Goal: Information Seeking & Learning: Find specific fact

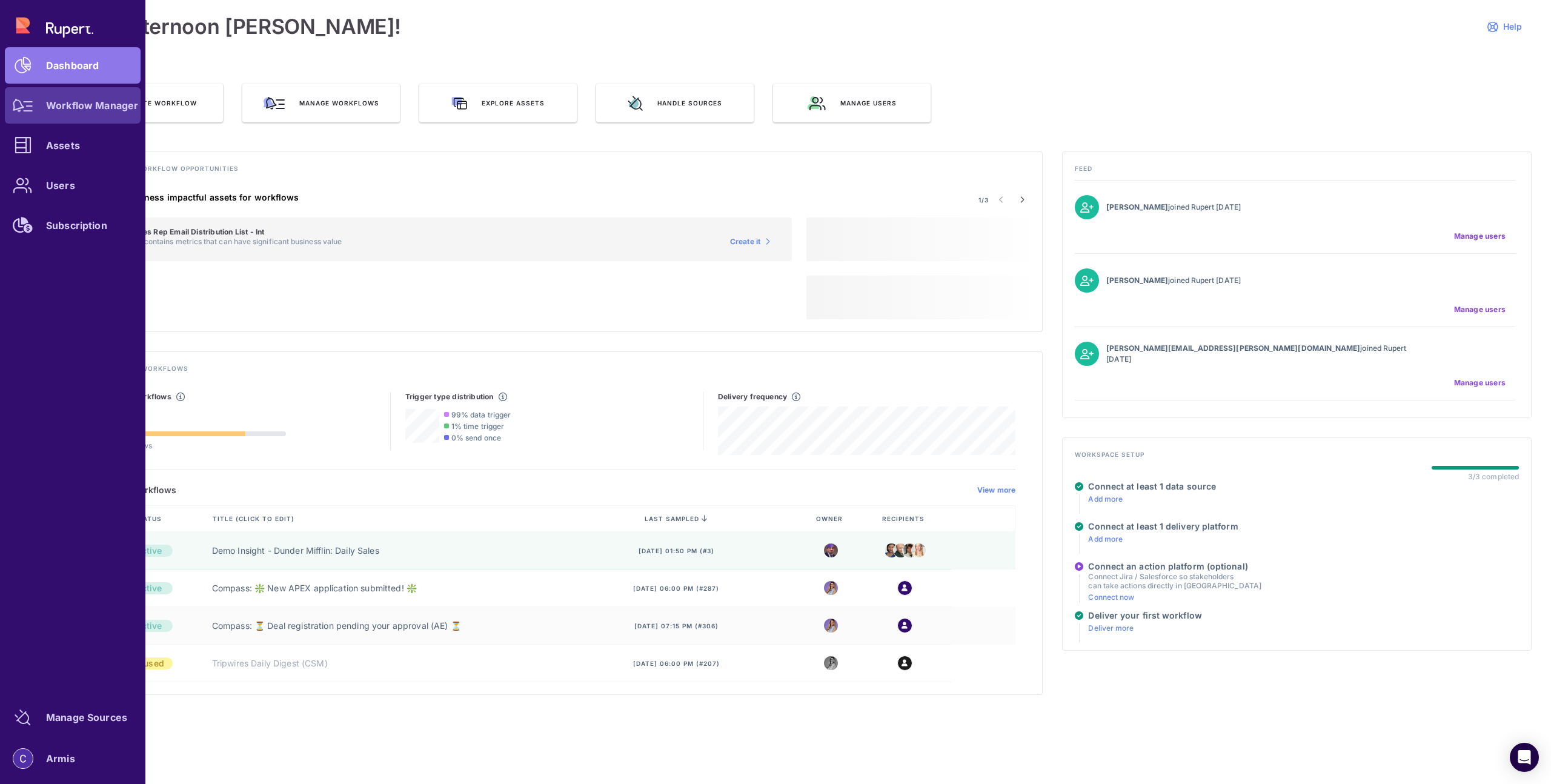
click at [78, 107] on div "Workflow Manager" at bounding box center [92, 105] width 92 height 8
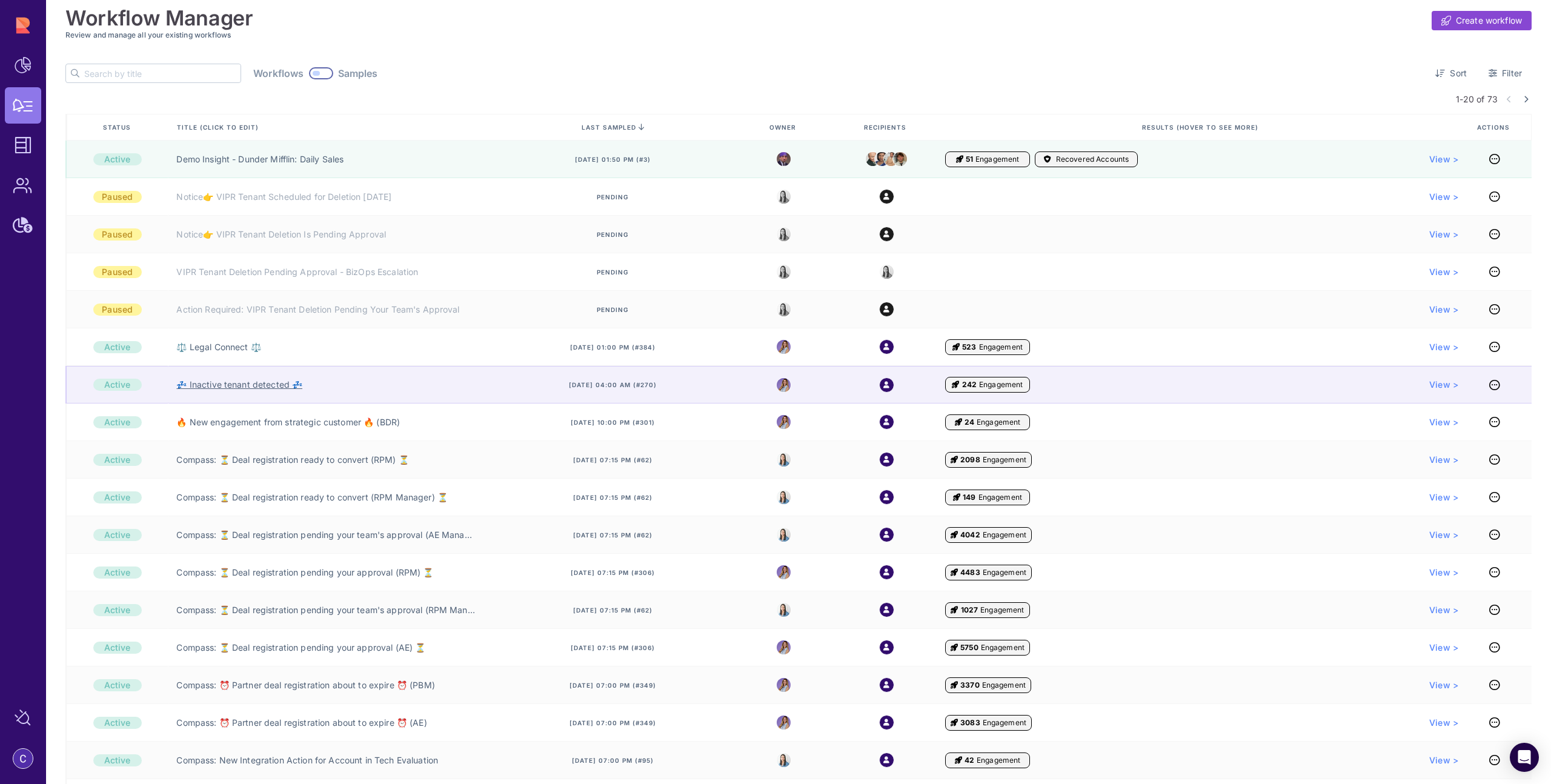
click at [265, 387] on link "💤 Inactive tenant detected 💤" at bounding box center [239, 385] width 126 height 12
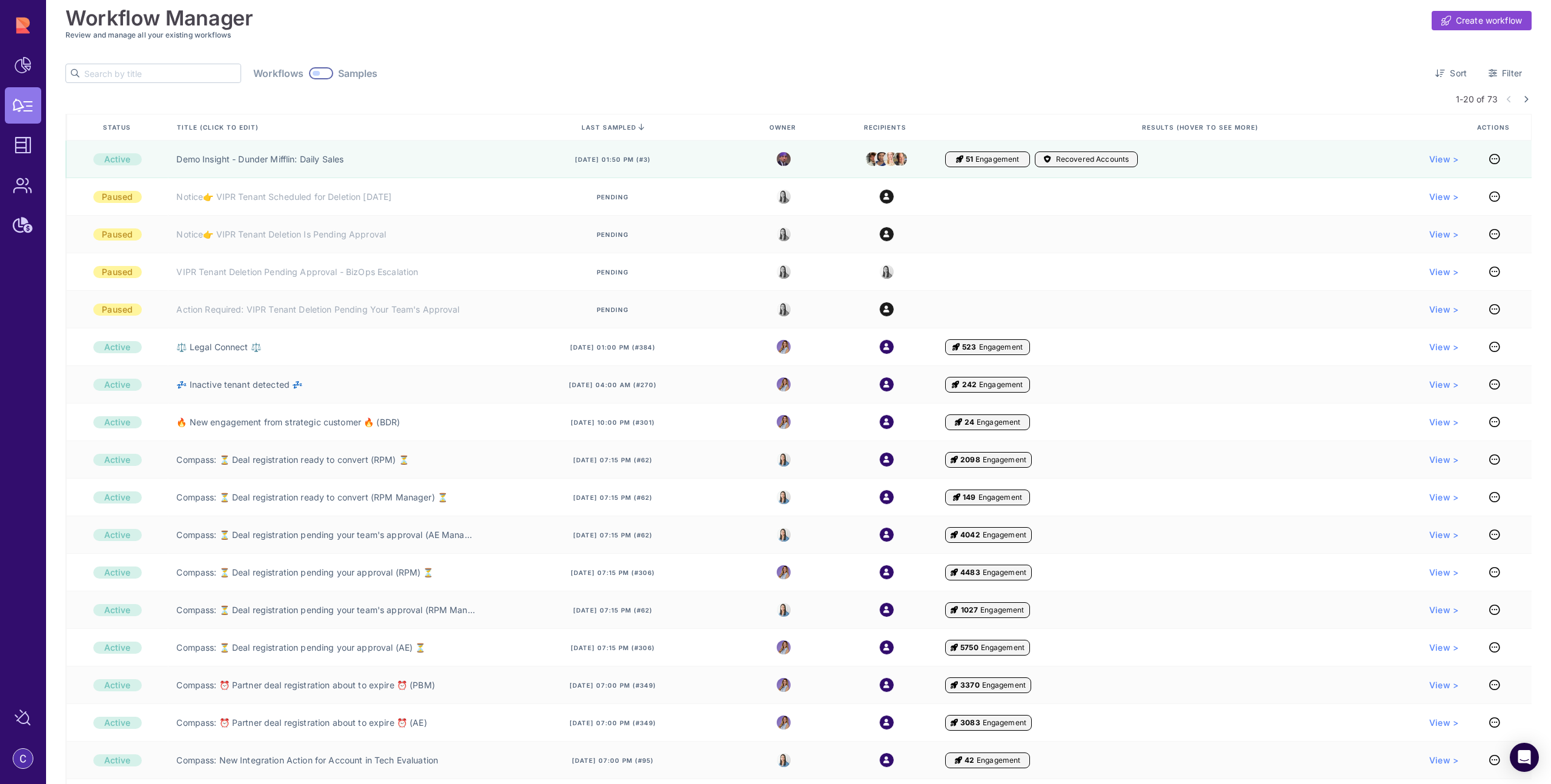
click at [154, 72] on input "text" at bounding box center [162, 73] width 157 height 18
click at [144, 74] on input "text" at bounding box center [162, 73] width 157 height 18
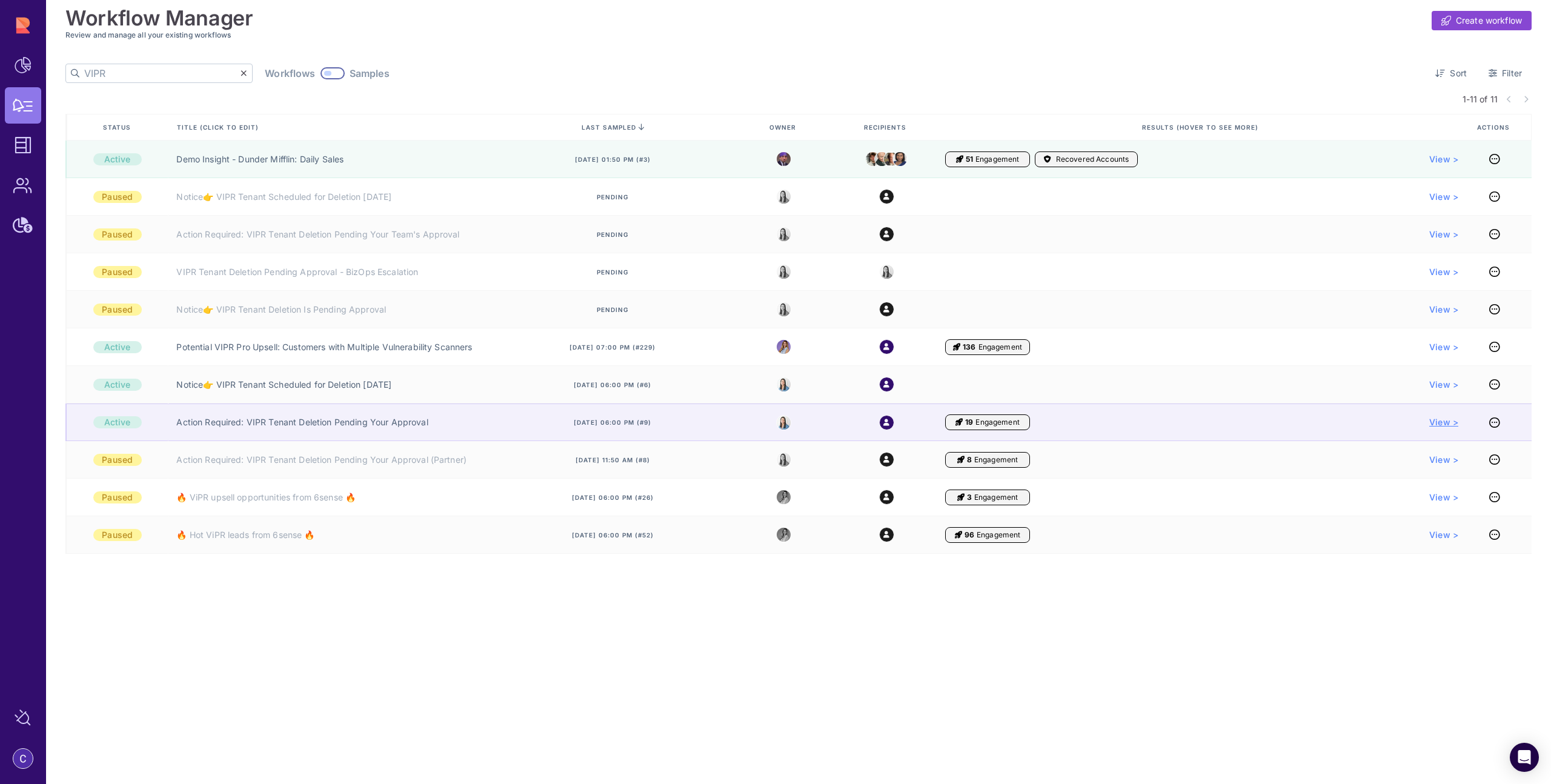
type input "VIPR"
click at [1447, 422] on span "View >" at bounding box center [1444, 422] width 29 height 12
